Goal: Find specific page/section: Find specific page/section

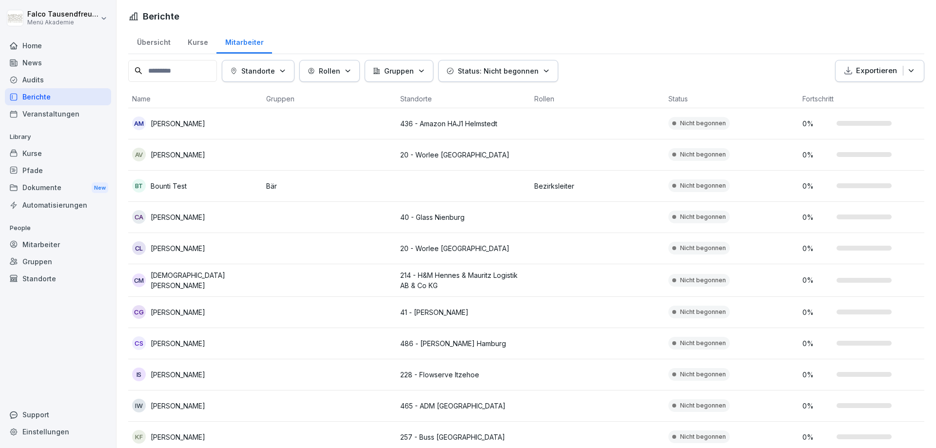
click at [272, 71] on p "Standorte" at bounding box center [258, 71] width 34 height 10
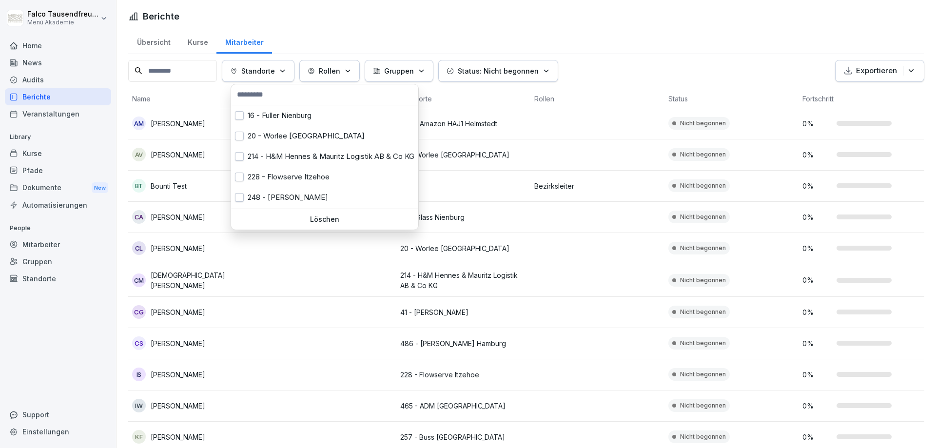
click at [260, 98] on input "text" at bounding box center [324, 94] width 181 height 15
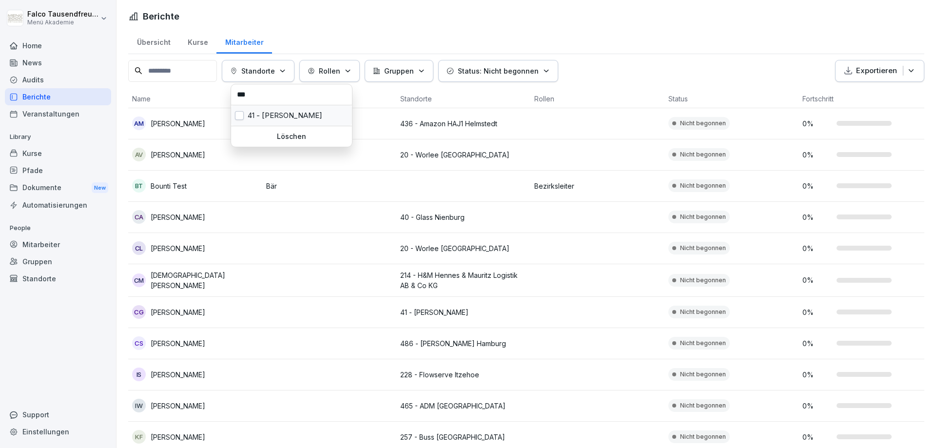
click at [251, 114] on div "41 - [PERSON_NAME]" at bounding box center [291, 115] width 121 height 20
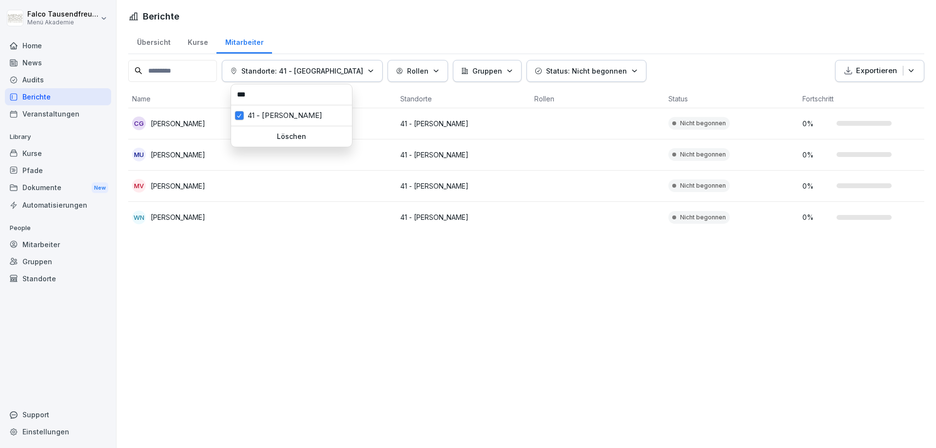
click at [265, 99] on input "***" at bounding box center [291, 94] width 115 height 15
type input "*"
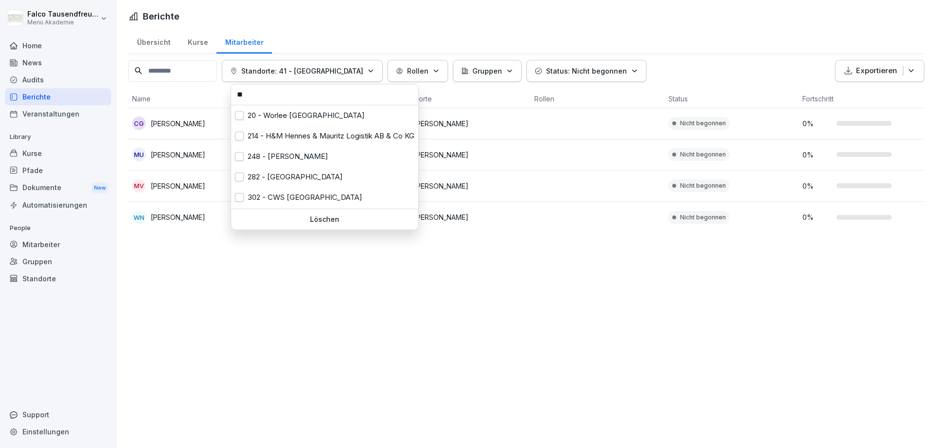
click at [267, 100] on input "**" at bounding box center [324, 94] width 181 height 15
type input "*"
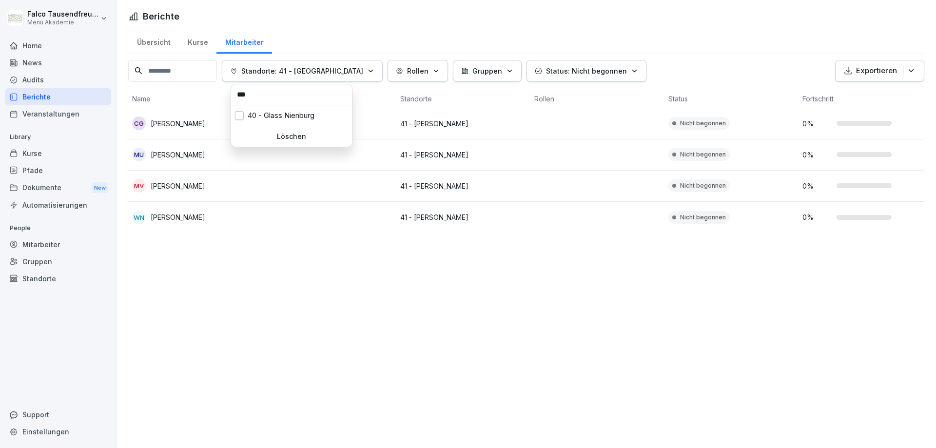
type input "***"
click at [275, 114] on div "40 - Glass Nienburg" at bounding box center [291, 115] width 121 height 20
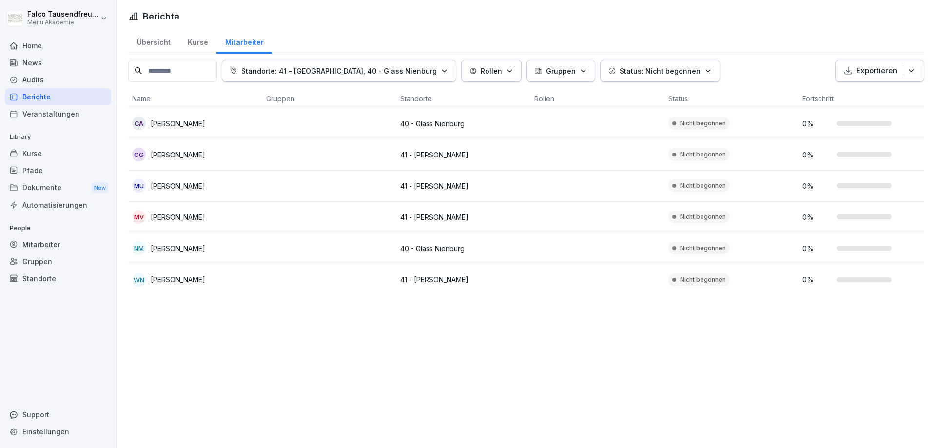
click at [267, 329] on html "[PERSON_NAME] Menü Akademie Home News Audits Berichte Veranstaltungen Library K…" at bounding box center [468, 224] width 936 height 448
click at [413, 78] on button "Standorte: 41 - [GEOGRAPHIC_DATA], 40 - Glass Nienburg" at bounding box center [339, 71] width 234 height 22
click at [282, 133] on p "Löschen" at bounding box center [291, 136] width 113 height 9
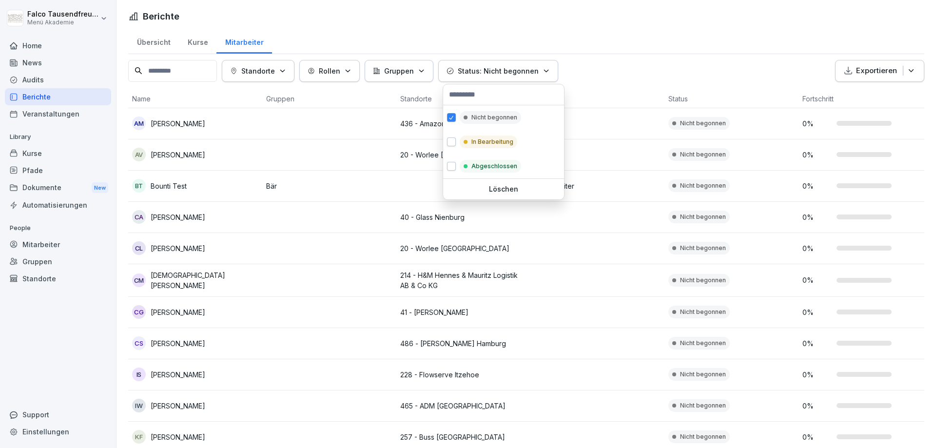
click at [529, 76] on button "Status: Nicht begonnen" at bounding box center [498, 71] width 120 height 22
click at [464, 136] on div "In Bearbeitung" at bounding box center [489, 142] width 58 height 13
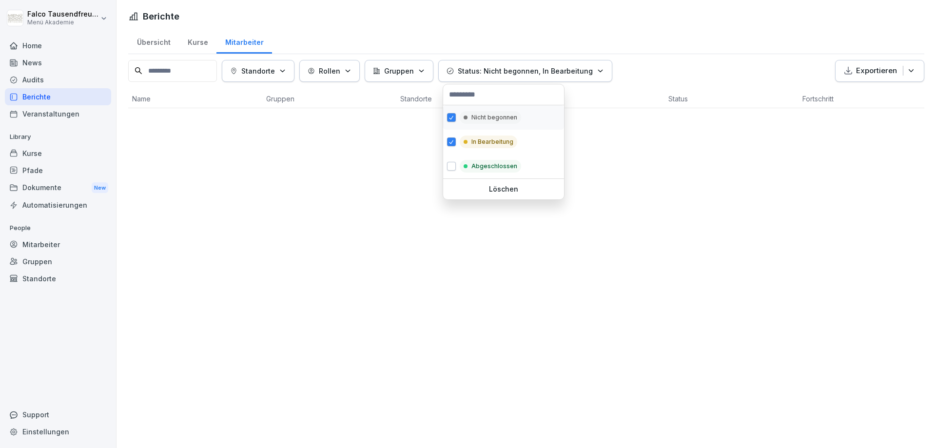
click at [450, 121] on button "button" at bounding box center [451, 117] width 9 height 9
click at [724, 53] on html "[PERSON_NAME] Menü Akademie Home News Audits Berichte Veranstaltungen Library K…" at bounding box center [468, 224] width 936 height 448
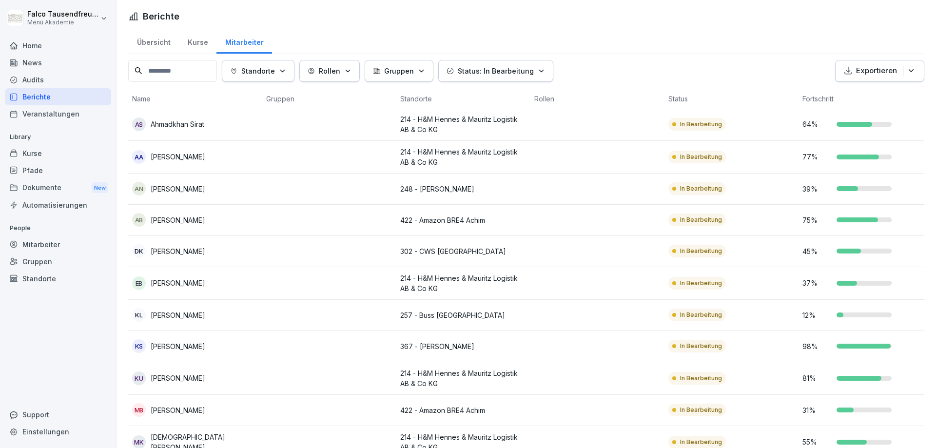
click at [645, 51] on html "[PERSON_NAME] Menü Akademie Home News Audits Berichte Veranstaltungen Library K…" at bounding box center [468, 224] width 936 height 448
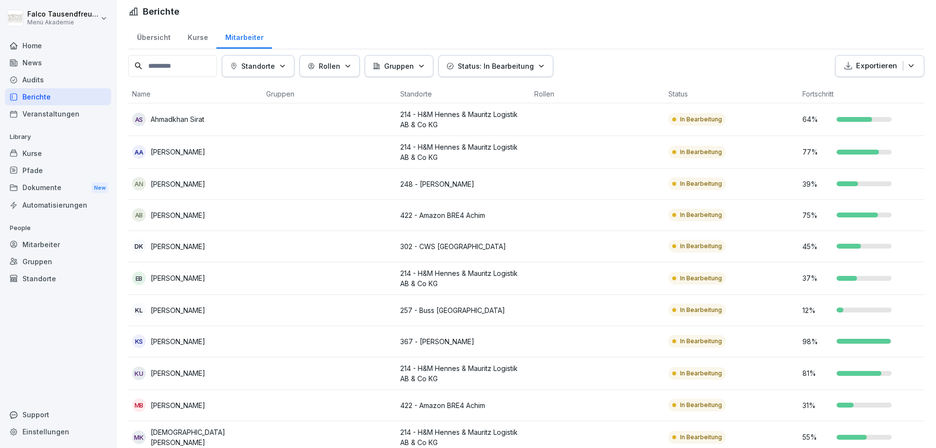
scroll to position [1, 0]
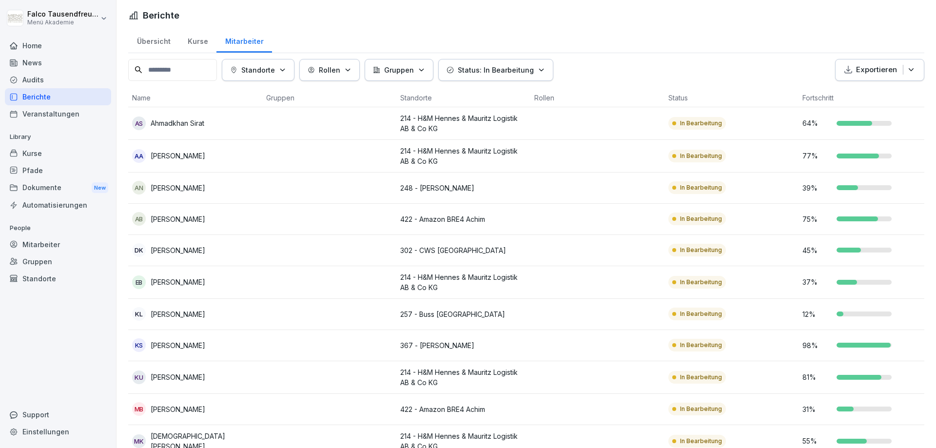
click at [273, 82] on div "Standorte Rollen Gruppen Status: In Bearbeitung Exportieren Name Gruppen Stando…" at bounding box center [526, 352] width 796 height 586
click at [273, 79] on button "Standorte" at bounding box center [258, 70] width 73 height 22
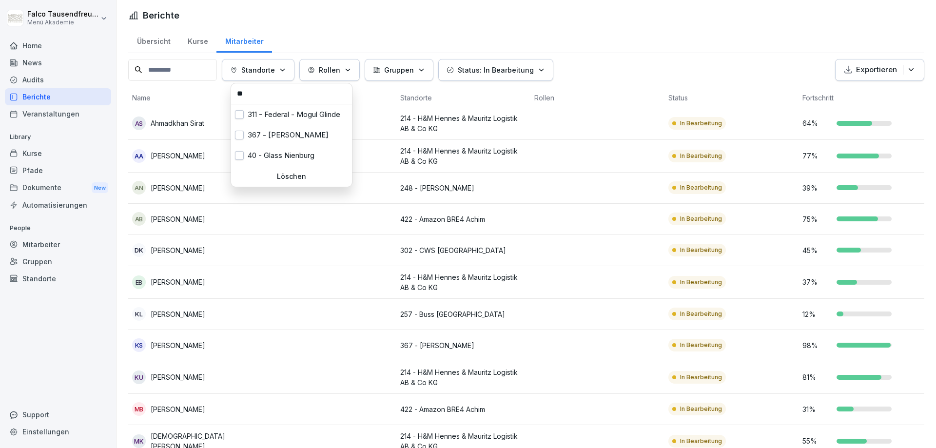
type input "*"
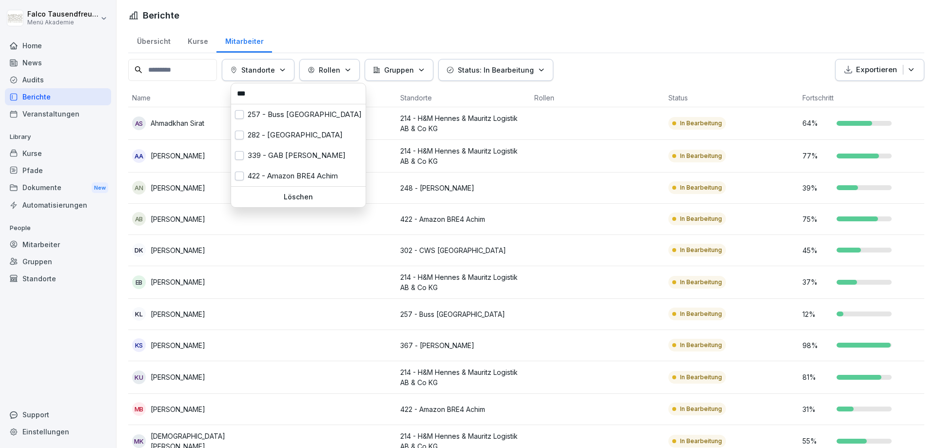
type input "***"
click at [276, 176] on div "422 - Amazon BRE4 Achim" at bounding box center [298, 176] width 135 height 20
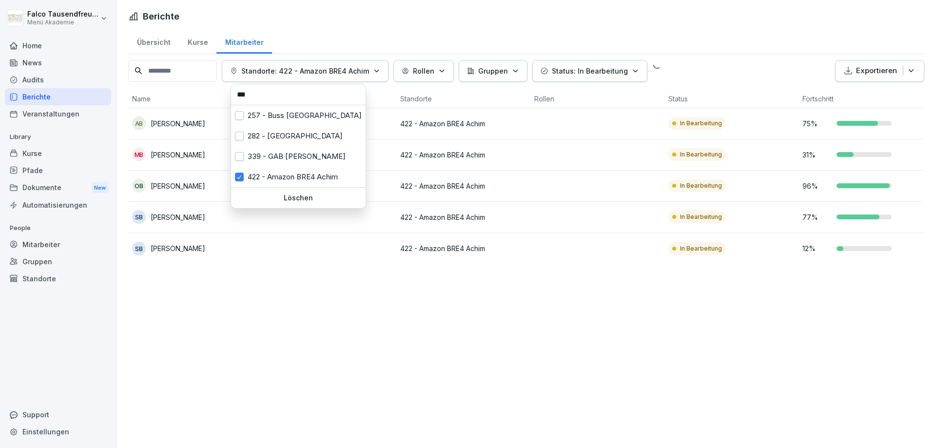
click at [259, 270] on html "[PERSON_NAME] Menü Akademie Home News Audits Berichte Veranstaltungen Library K…" at bounding box center [468, 224] width 936 height 448
